Goal: Information Seeking & Learning: Find contact information

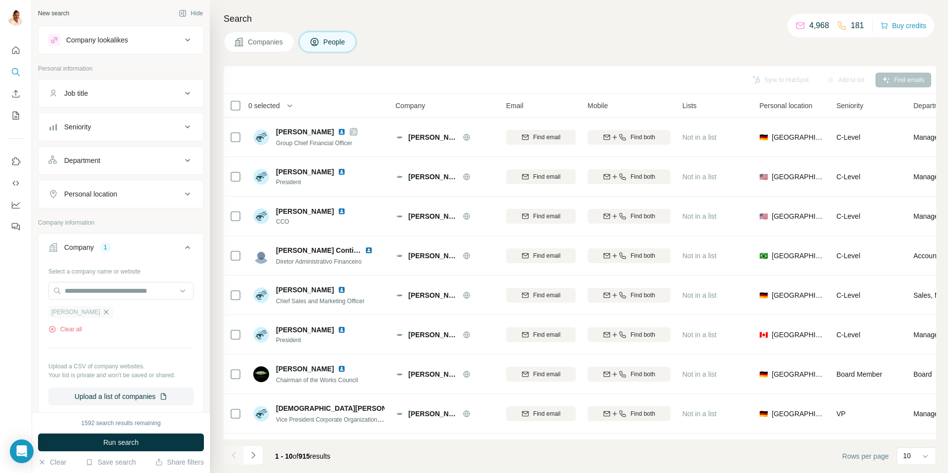
click at [104, 313] on icon "button" at bounding box center [106, 312] width 4 height 4
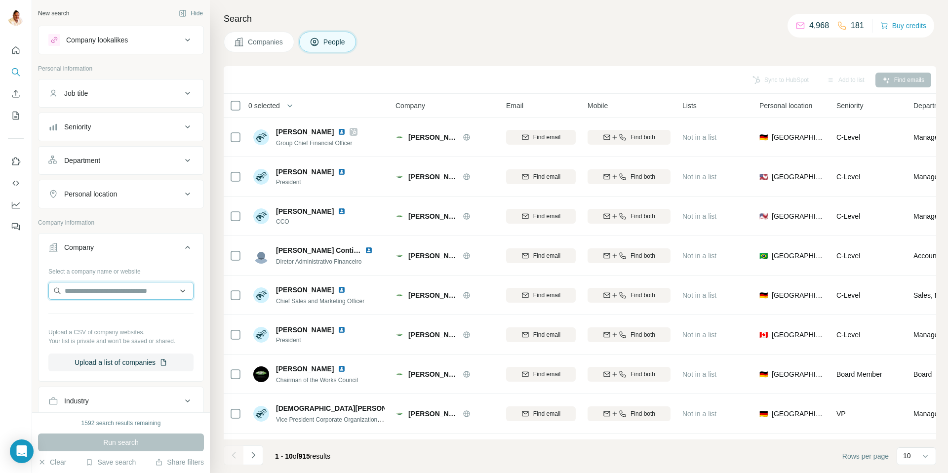
click at [75, 294] on input "text" at bounding box center [120, 291] width 145 height 18
paste input "**********"
type input "**********"
click at [116, 315] on div "[PERSON_NAME][DOMAIN_NAME]" at bounding box center [121, 317] width 140 height 27
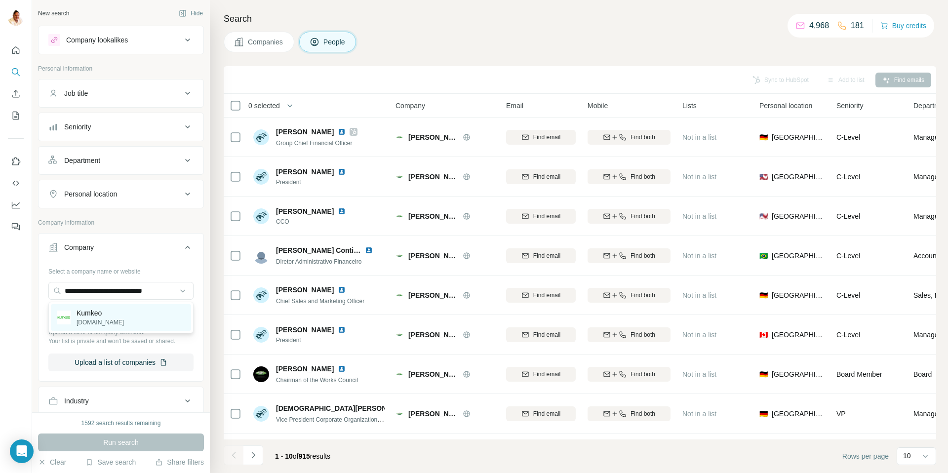
scroll to position [0, 0]
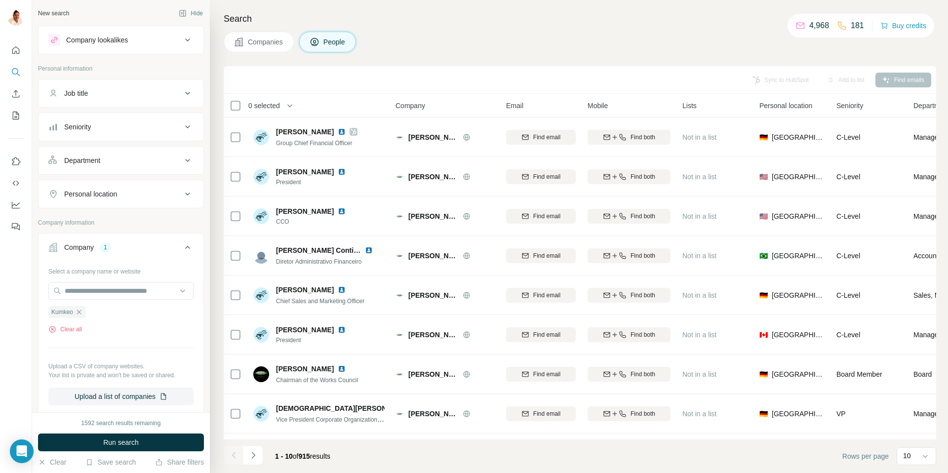
click at [147, 441] on button "Run search" at bounding box center [121, 443] width 166 height 18
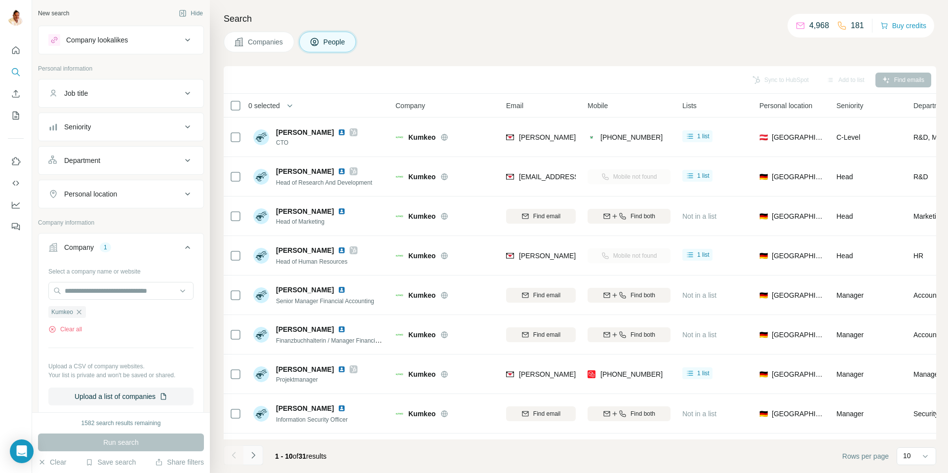
click at [255, 454] on icon "Navigate to next page" at bounding box center [253, 455] width 10 height 10
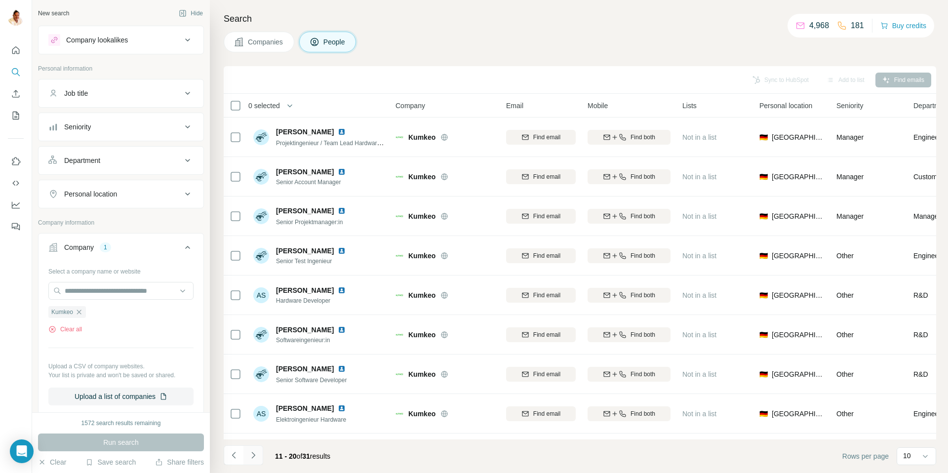
click at [254, 455] on icon "Navigate to next page" at bounding box center [252, 455] width 3 height 6
click at [256, 455] on icon "Navigate to next page" at bounding box center [253, 455] width 10 height 10
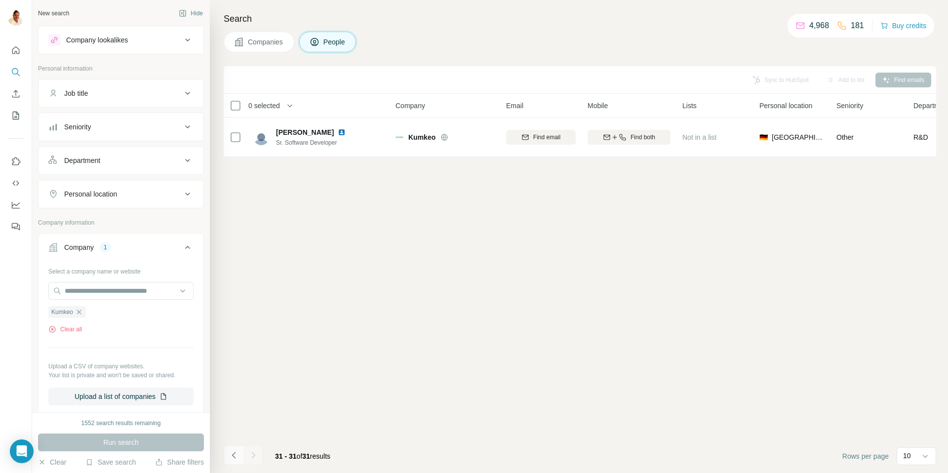
click at [235, 454] on icon "Navigate to previous page" at bounding box center [234, 455] width 10 height 10
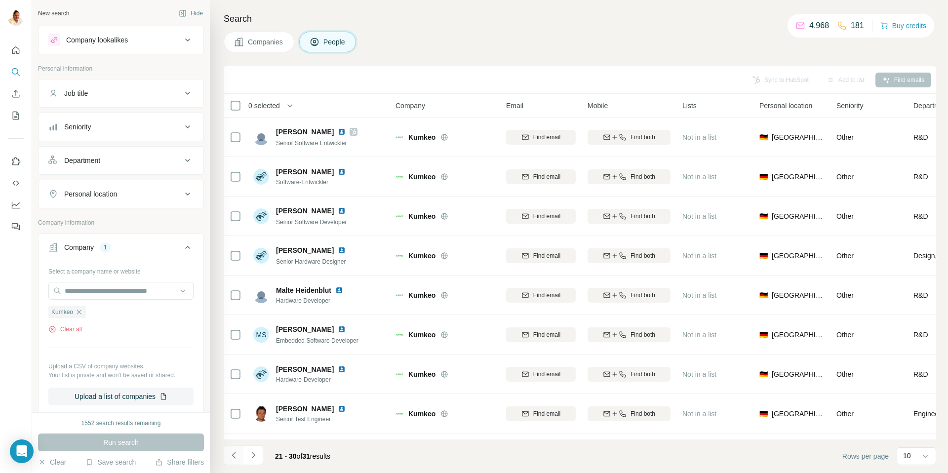
click at [235, 454] on icon "Navigate to previous page" at bounding box center [234, 455] width 10 height 10
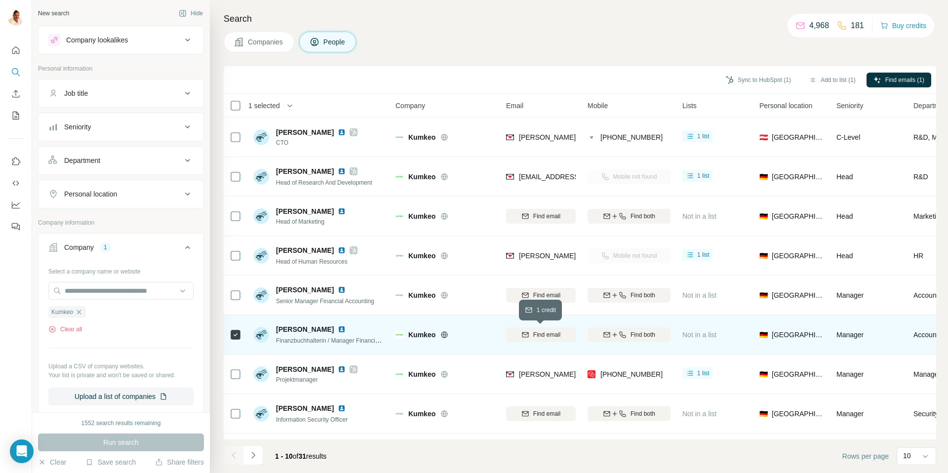
click at [550, 334] on span "Find email" at bounding box center [546, 334] width 27 height 9
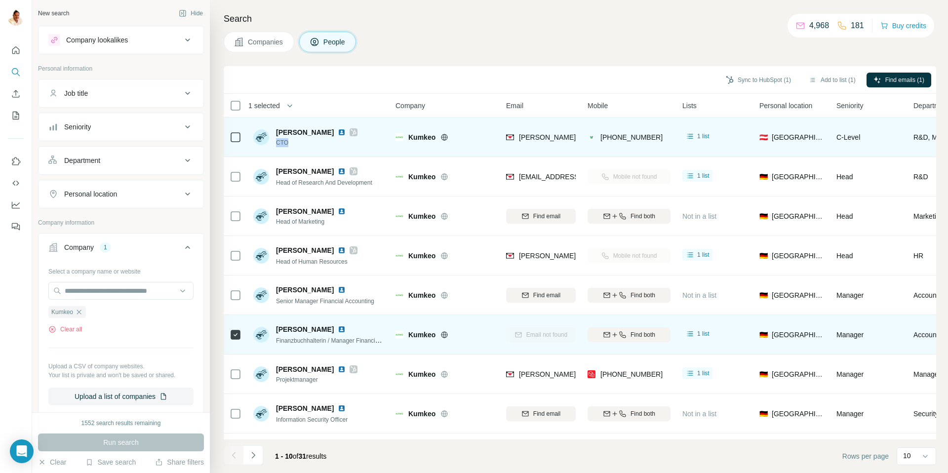
drag, startPoint x: 299, startPoint y: 145, endPoint x: 275, endPoint y: 145, distance: 24.7
click at [275, 145] on div "[PERSON_NAME] CTO" at bounding box center [305, 137] width 104 height 20
copy span "CTO"
